Goal: Find specific page/section

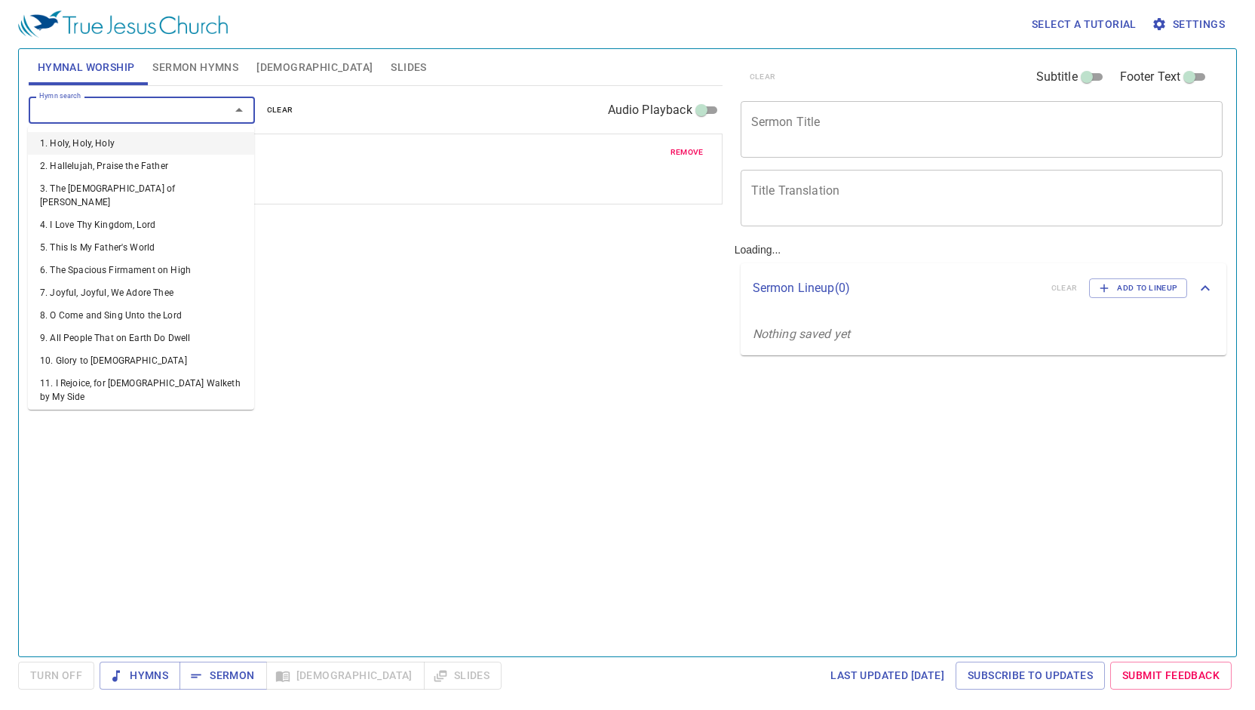
click at [198, 108] on input "Hymn search" at bounding box center [119, 109] width 173 height 17
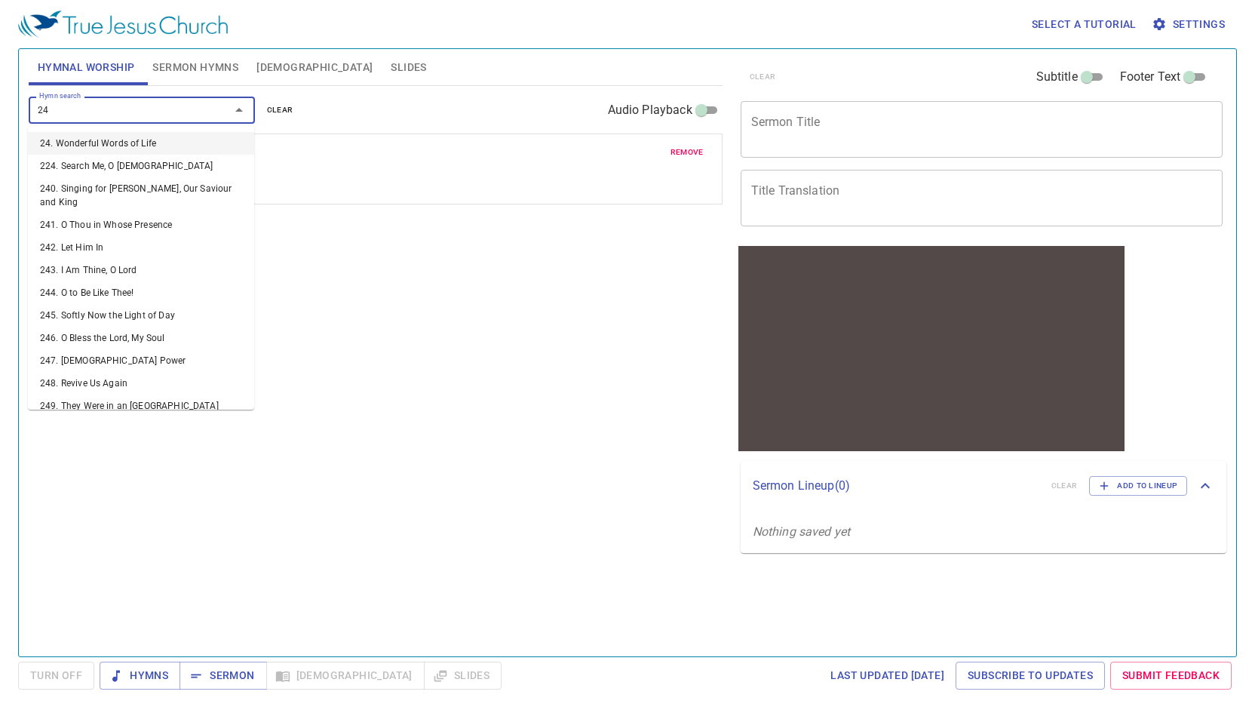
type input "244"
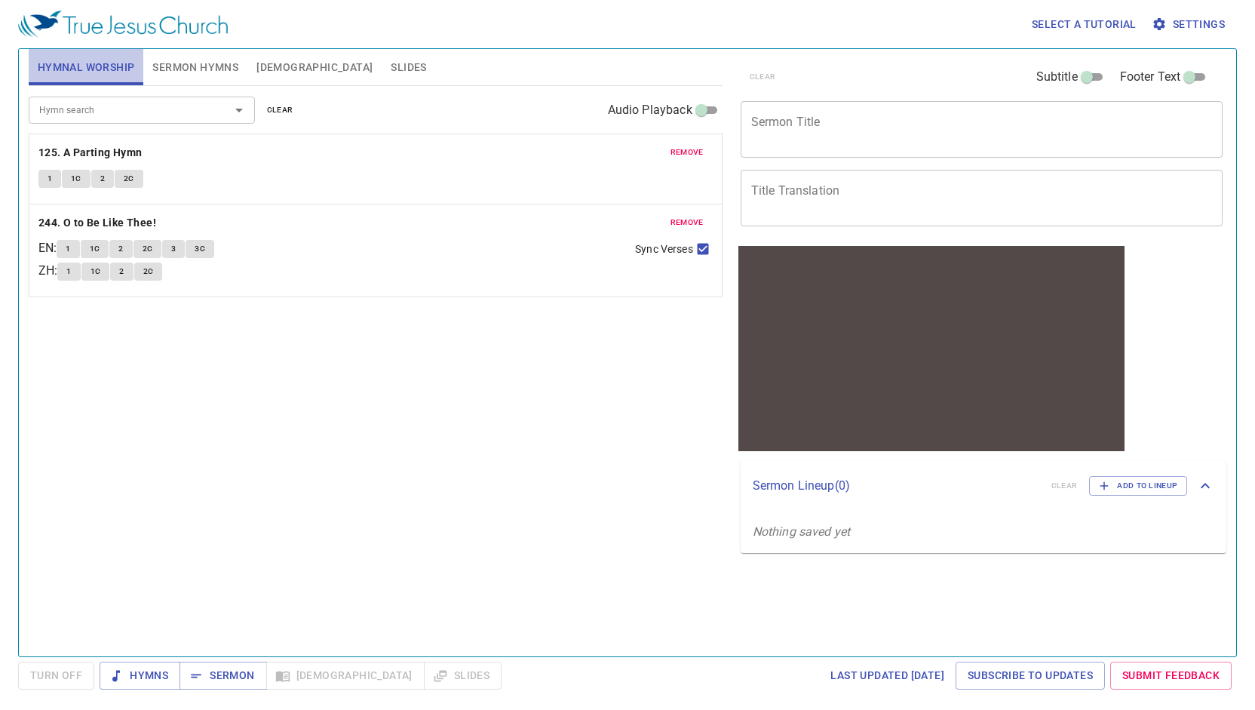
click at [115, 69] on span "Hymnal Worship" at bounding box center [86, 67] width 97 height 19
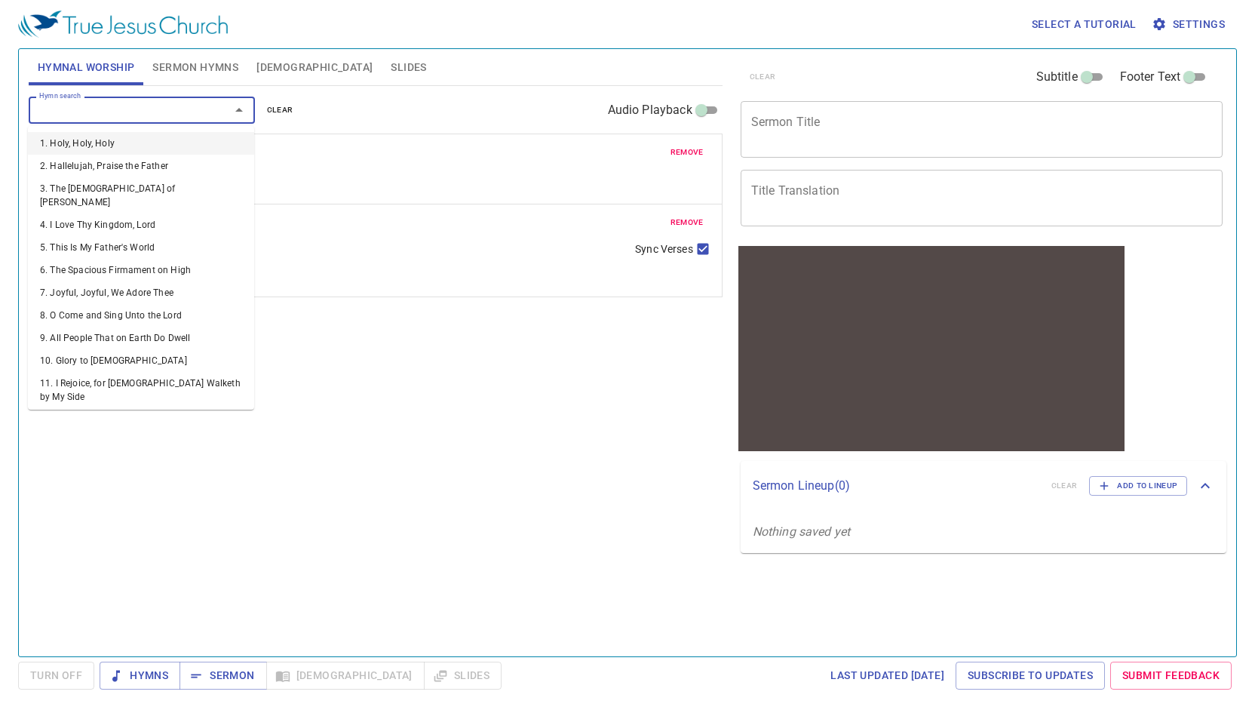
click at [89, 109] on input "Hymn search" at bounding box center [119, 109] width 173 height 17
type input "1"
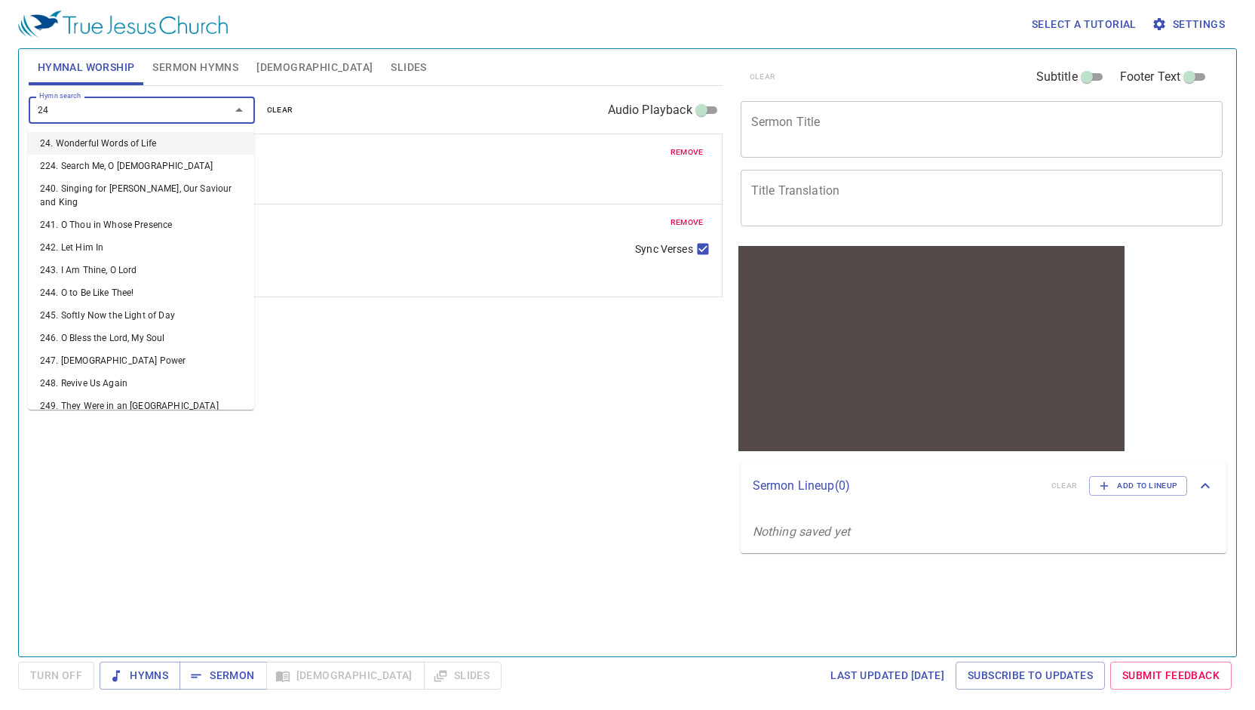
type input "244"
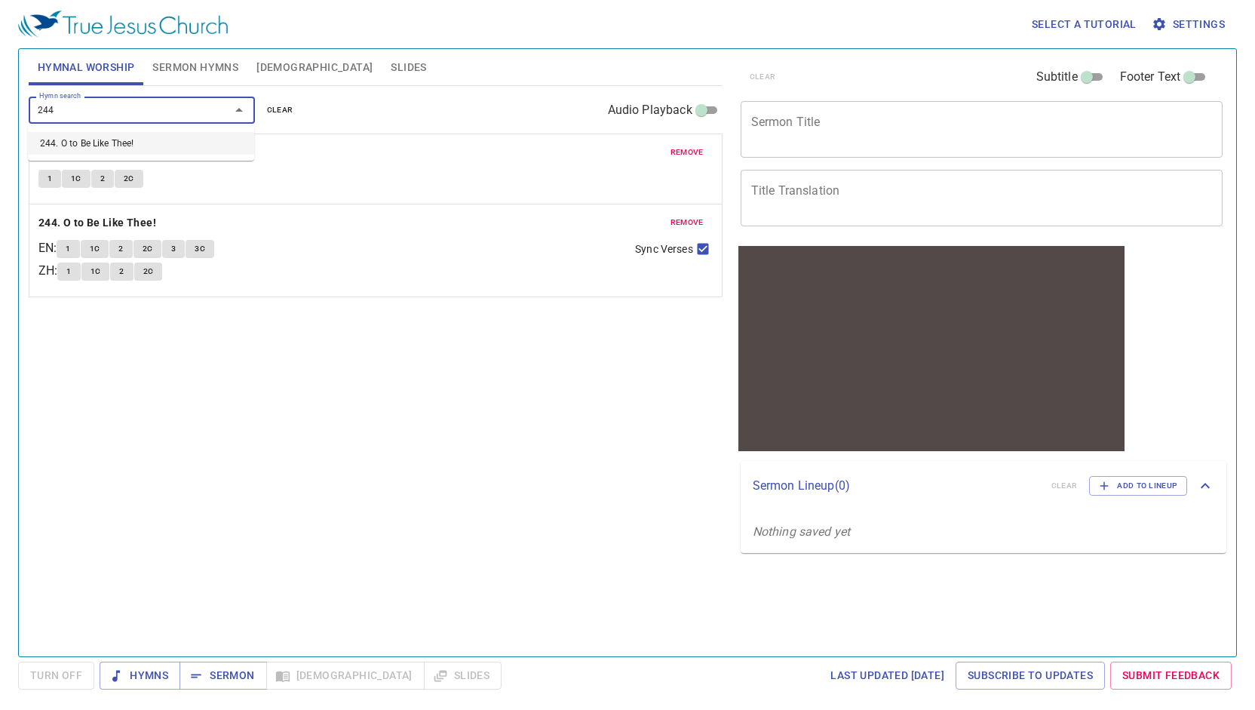
click at [84, 140] on li "244. O to Be Like Thee!" at bounding box center [141, 143] width 226 height 23
click at [51, 229] on b "244. O to Be Like Thee!" at bounding box center [97, 222] width 118 height 19
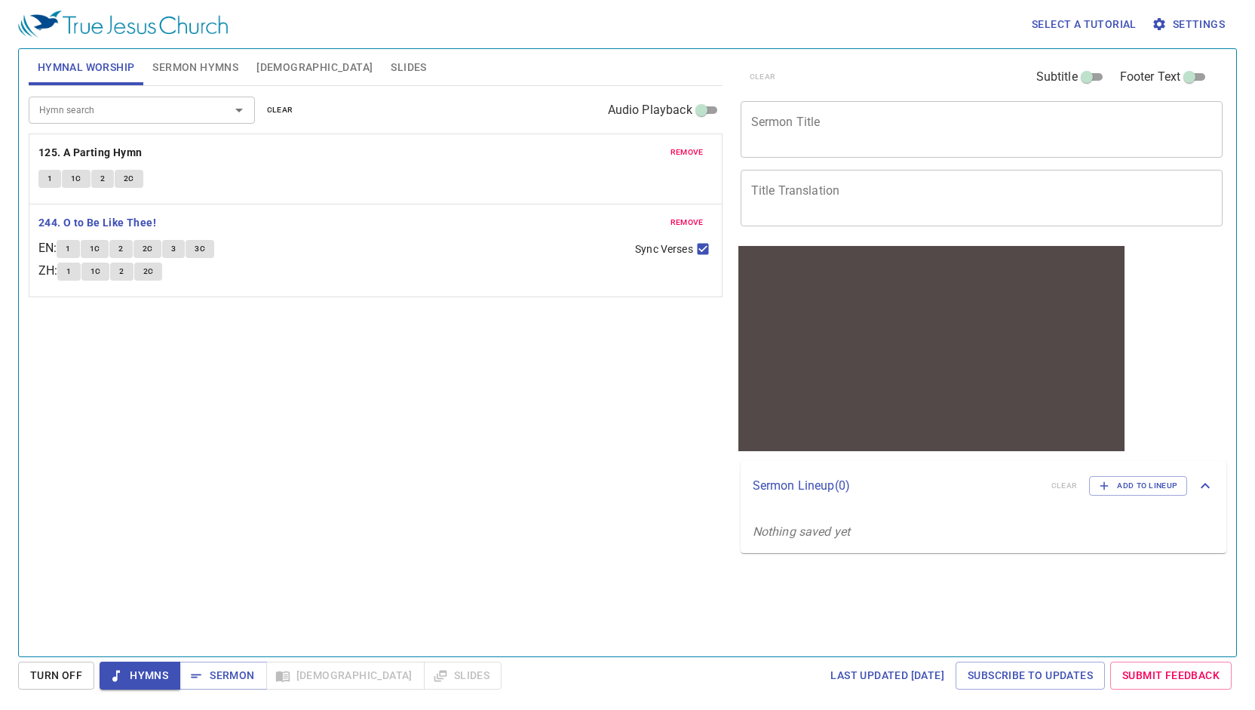
click at [195, 181] on div "1 1C 2 2C" at bounding box center [375, 181] width 674 height 22
click at [673, 155] on span "remove" at bounding box center [686, 153] width 33 height 14
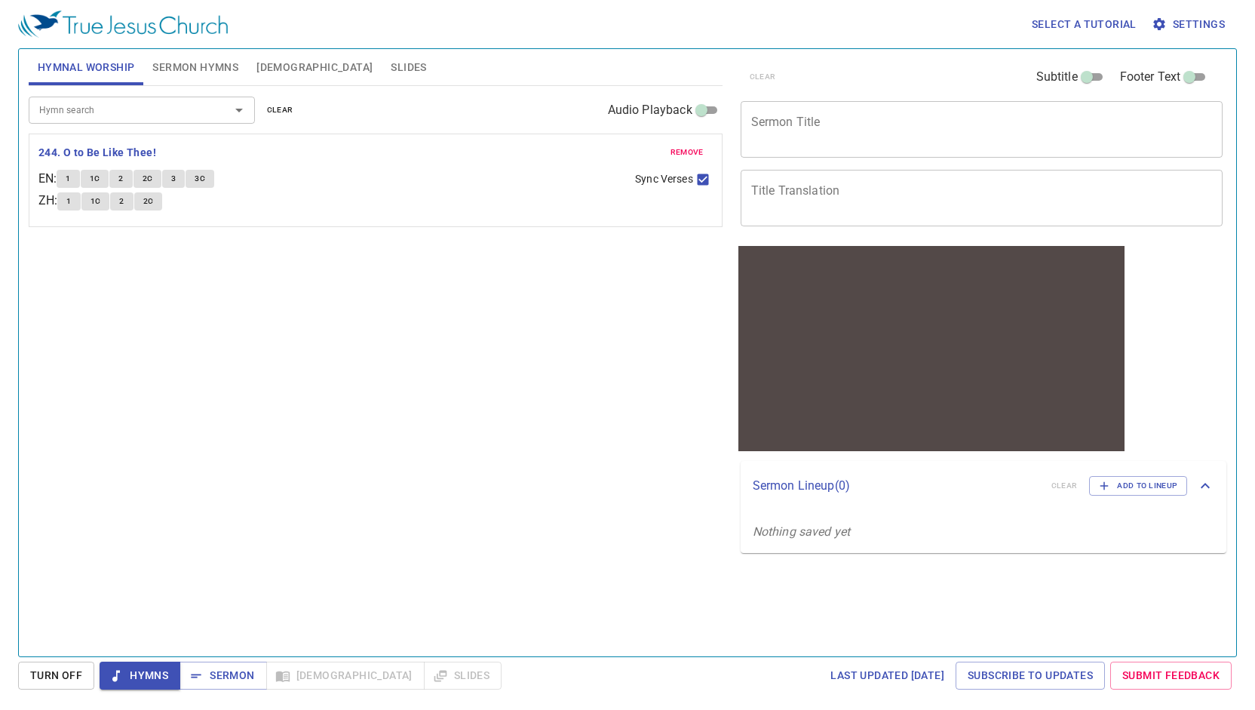
click at [294, 163] on div "remove 244. O to Be Like Thee! EN : 1 1C 2 2C 3 3C ZH : 1 1C 2 2C Sync Verses" at bounding box center [375, 180] width 692 height 92
click at [147, 677] on span "Hymns" at bounding box center [140, 675] width 57 height 19
click at [447, 354] on div "Hymn search Hymn search clear Audio Playback remove 244. O to Be Like Thee! EN …" at bounding box center [376, 364] width 694 height 557
click at [70, 179] on span "1" at bounding box center [68, 179] width 5 height 14
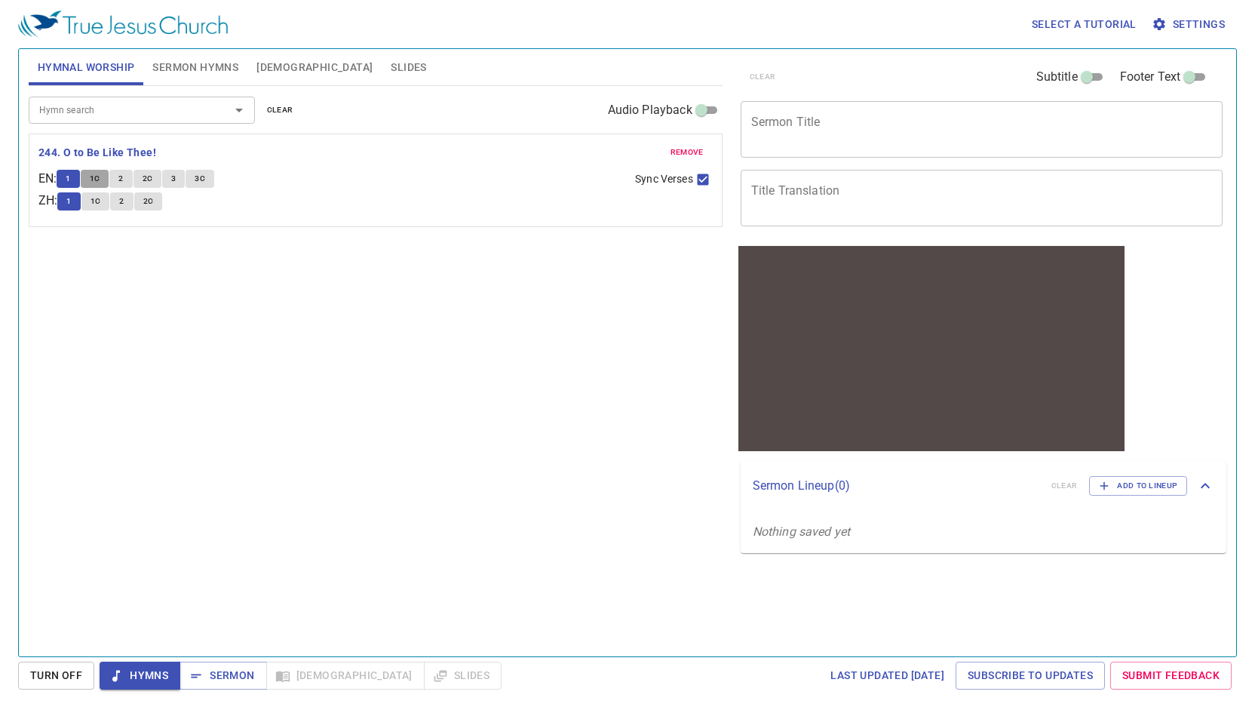
click at [100, 177] on span "1C" at bounding box center [95, 179] width 11 height 14
click at [131, 174] on button "2" at bounding box center [120, 179] width 23 height 18
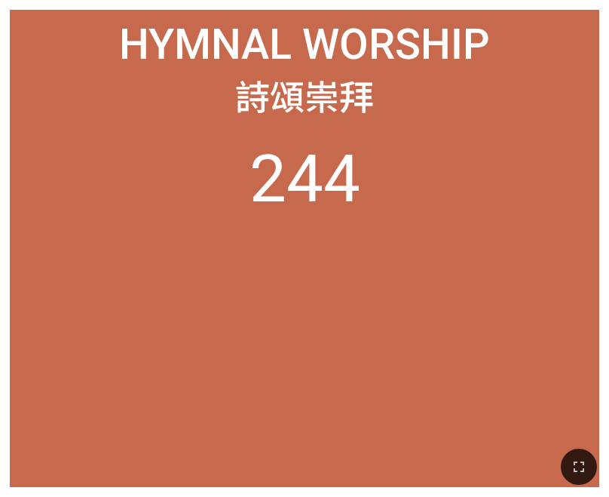
click at [392, 156] on ol "244" at bounding box center [305, 303] width 570 height 327
click at [354, 179] on li "244" at bounding box center [305, 178] width 111 height 77
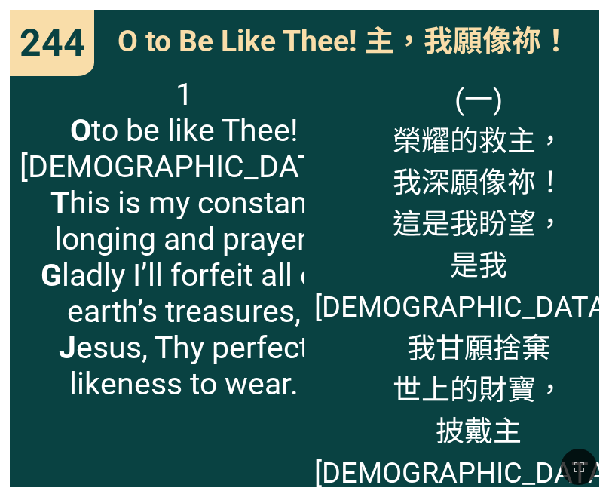
click at [5, 166] on div "244 244 O to Be Like Thee! 主，我願像祢！ O to Be Like Thee! 主，我願像祢！ 1 O to be like Th…" at bounding box center [304, 248] width 609 height 497
